Goal: Task Accomplishment & Management: Manage account settings

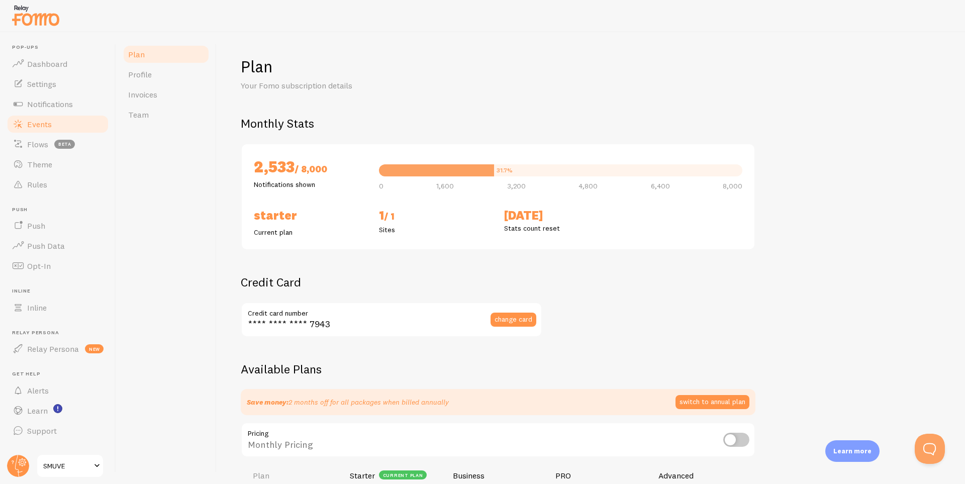
scroll to position [184, 0]
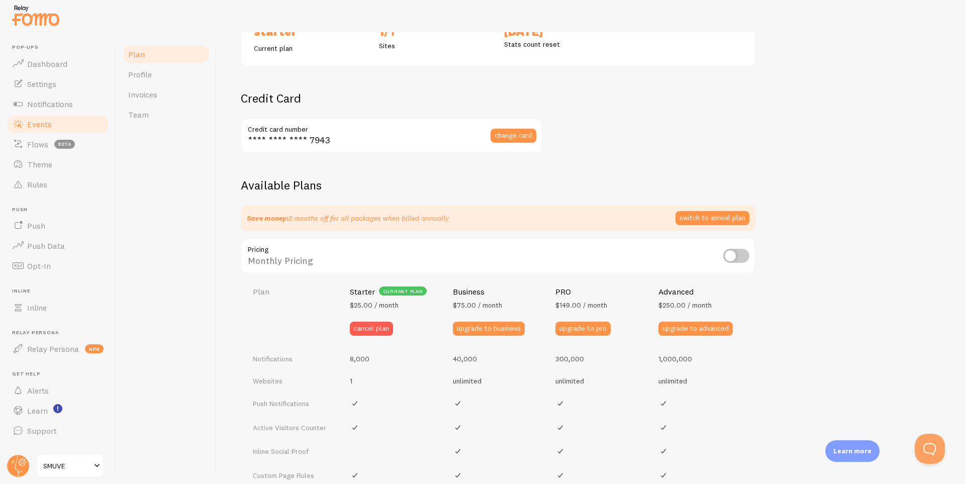
click at [45, 121] on span "Events" at bounding box center [39, 124] width 25 height 10
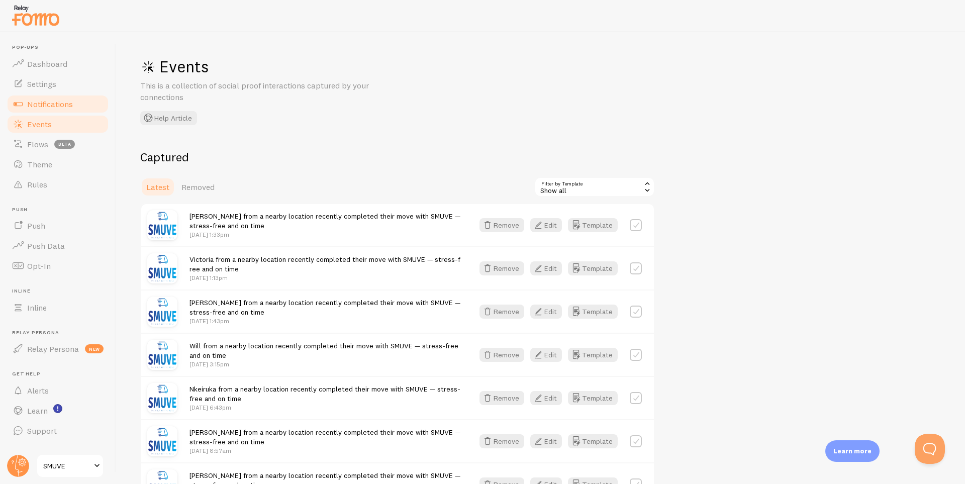
click at [58, 106] on span "Notifications" at bounding box center [50, 104] width 46 height 10
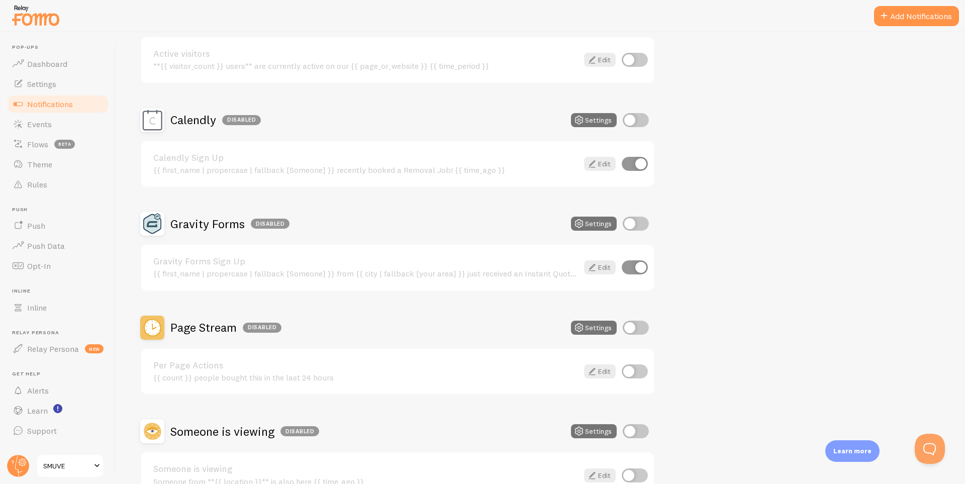
scroll to position [405, 0]
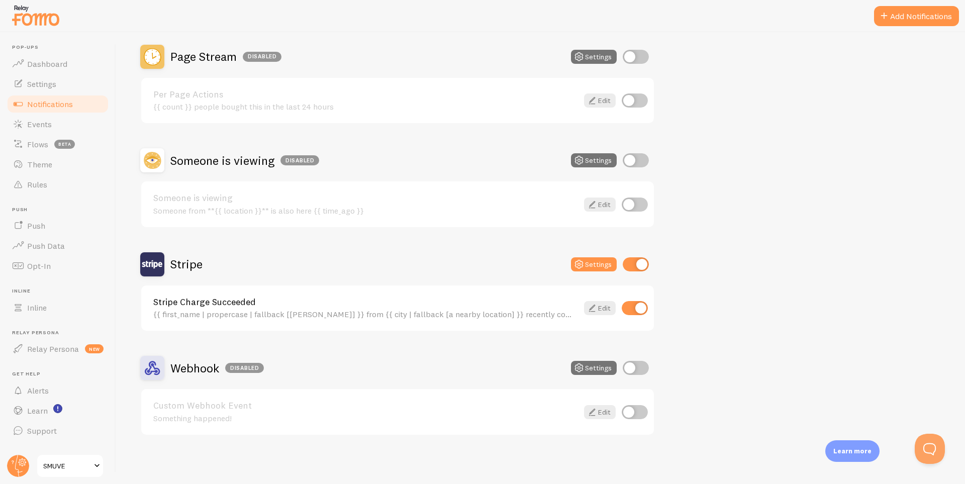
click at [344, 308] on div "Stripe Charge Succeeded {{ first_name | propercase | fallback [[PERSON_NAME]] }…" at bounding box center [365, 309] width 425 height 22
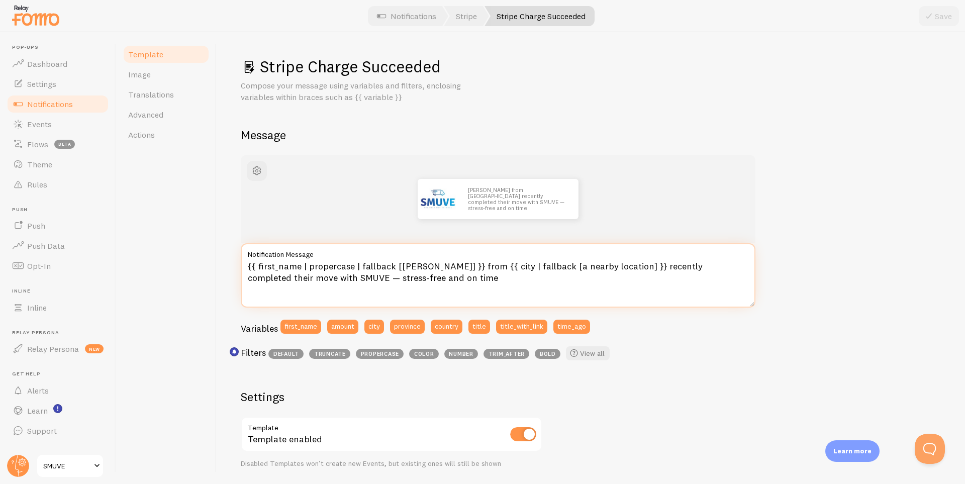
drag, startPoint x: 608, startPoint y: 267, endPoint x: 296, endPoint y: 281, distance: 312.4
click at [296, 281] on textarea "{{ first_name | propercase | fallback [[PERSON_NAME]] }} from {{ city | fallbac…" at bounding box center [498, 275] width 515 height 64
click at [299, 277] on textarea "{{ first_name | propercase | fallback [[PERSON_NAME]] }} from {{ city | fallbac…" at bounding box center [498, 275] width 515 height 64
click at [530, 267] on textarea "{{ first_name | propercase | fallback [[PERSON_NAME]] }} from {{ city | fallbac…" at bounding box center [498, 275] width 515 height 64
click at [698, 263] on textarea "{{ first_name | propercase | fallback [[PERSON_NAME]] }} from {{ city | fallbac…" at bounding box center [498, 275] width 515 height 64
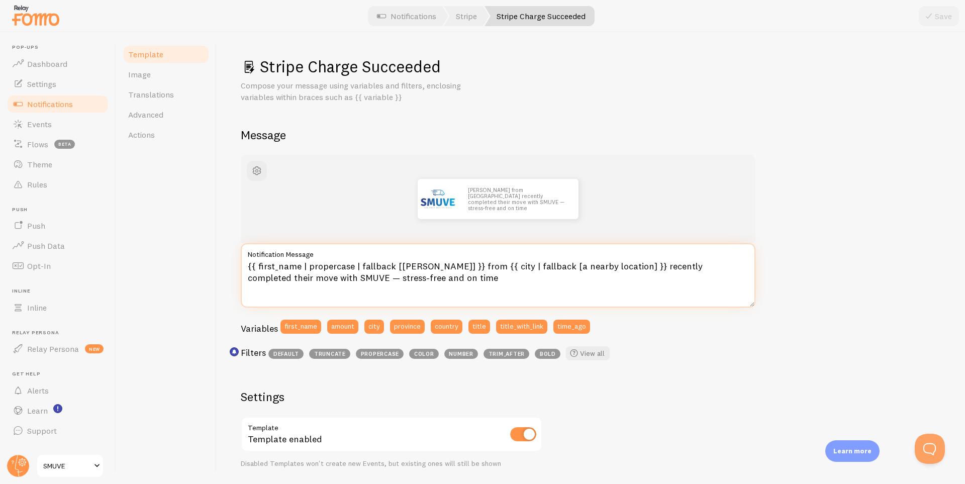
click at [698, 263] on textarea "{{ first_name | propercase | fallback [[PERSON_NAME]] }} from {{ city | fallbac…" at bounding box center [498, 275] width 515 height 64
click at [528, 267] on textarea "{{ first_name | propercase | fallback [[PERSON_NAME]] }} from {{ city | fallbac…" at bounding box center [498, 275] width 515 height 64
drag, startPoint x: 454, startPoint y: 266, endPoint x: 607, endPoint y: 270, distance: 152.8
click at [607, 270] on textarea "{{ first_name | propercase | fallback [[PERSON_NAME]] }} from {{ city | fallbac…" at bounding box center [498, 275] width 515 height 64
click at [447, 268] on textarea "{{ first_name | propercase | fallback [[PERSON_NAME]] }} from recently complete…" at bounding box center [498, 275] width 515 height 64
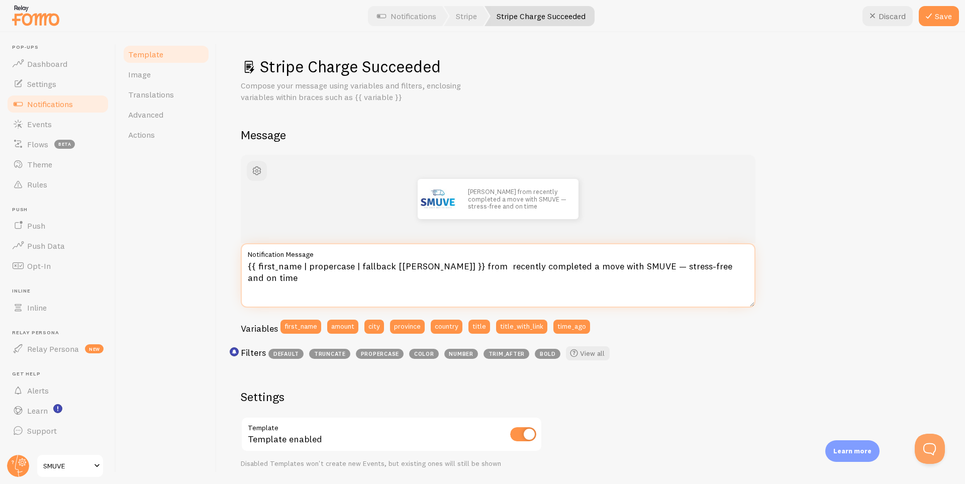
click at [447, 268] on textarea "{{ first_name | propercase | fallback [[PERSON_NAME]] }} from recently complete…" at bounding box center [498, 275] width 515 height 64
click at [597, 268] on textarea "{{ first_name | propercase | fallback [[PERSON_NAME]] }} recently completed a m…" at bounding box center [498, 275] width 515 height 64
paste textarea "{{ city | fallback [a nearby location] }}"
click at [671, 266] on textarea "{{ first_name | propercase | fallback [[PERSON_NAME]] }} recently completed a m…" at bounding box center [498, 275] width 515 height 64
click at [709, 266] on textarea "{{ first_name | propercase | fallback [[PERSON_NAME]] }} recently completed a m…" at bounding box center [498, 275] width 515 height 64
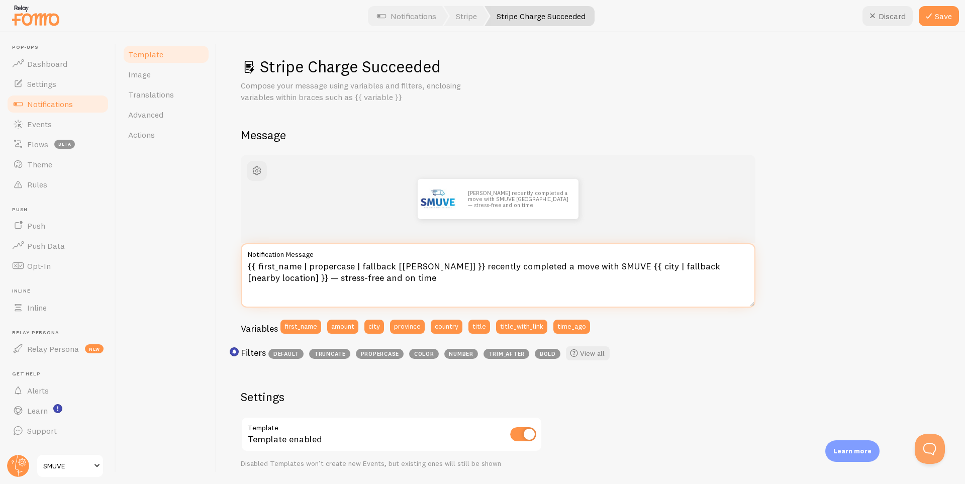
click at [709, 266] on textarea "{{ first_name | propercase | fallback [[PERSON_NAME]] }} recently completed a m…" at bounding box center [498, 275] width 515 height 64
click at [607, 265] on textarea "{{ first_name | propercase | fallback [[PERSON_NAME]] }} recently completed a m…" at bounding box center [498, 275] width 515 height 64
type textarea "{{ first_name | propercase | fallback [[PERSON_NAME]] }} recently completed a m…"
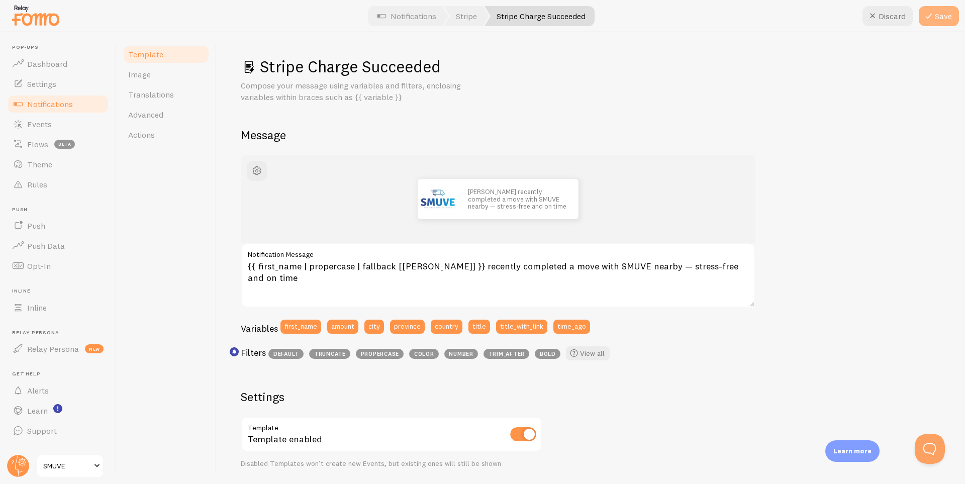
click at [940, 14] on button "Save" at bounding box center [939, 16] width 40 height 20
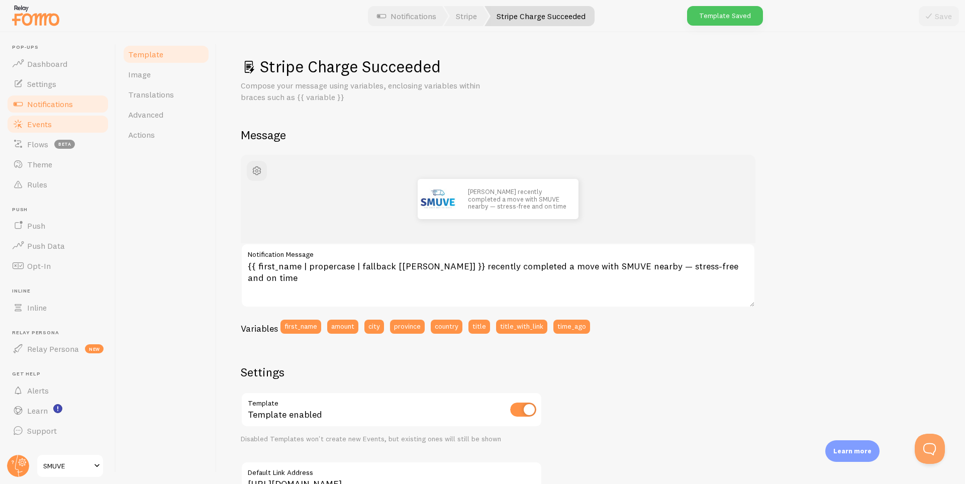
click at [52, 120] on link "Events" at bounding box center [58, 124] width 104 height 20
